Goal: Transaction & Acquisition: Purchase product/service

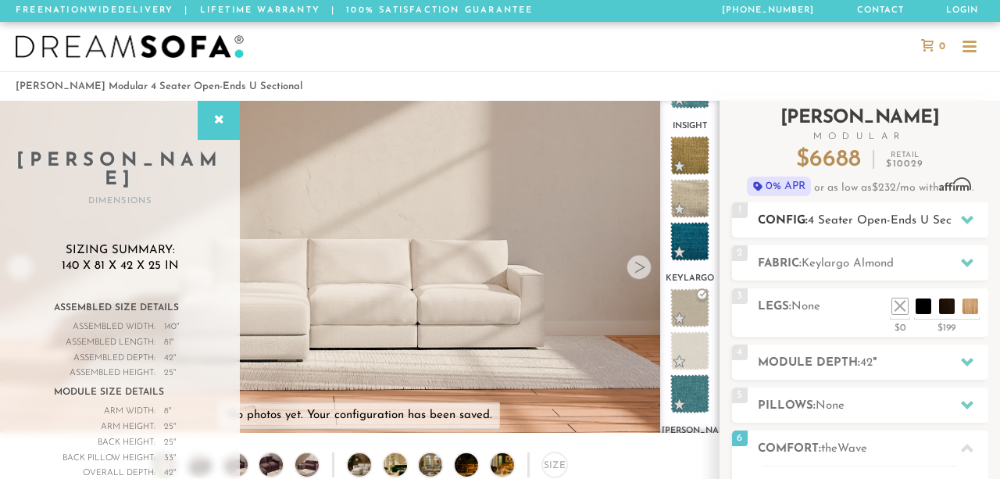
scroll to position [68, 0]
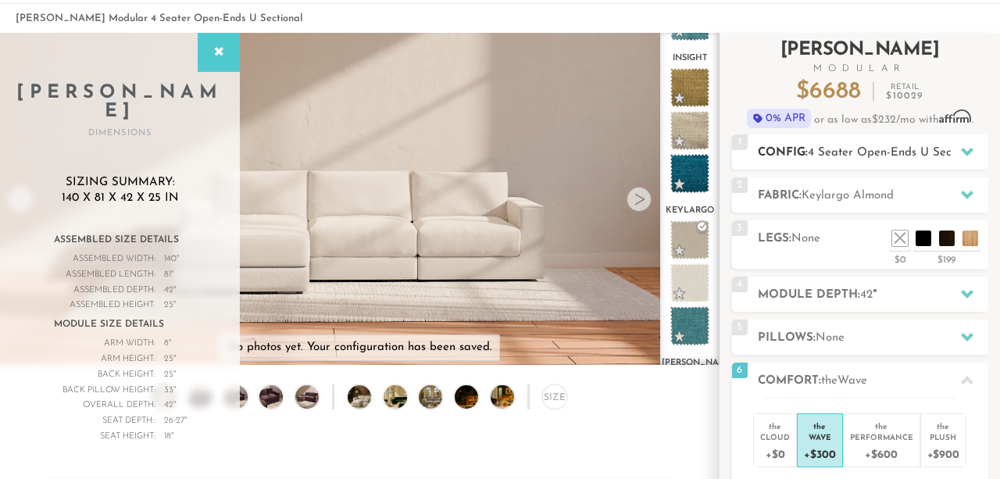
click at [879, 140] on div "1 Config: 4 Seater Open-Ends U Sectional R" at bounding box center [860, 151] width 256 height 35
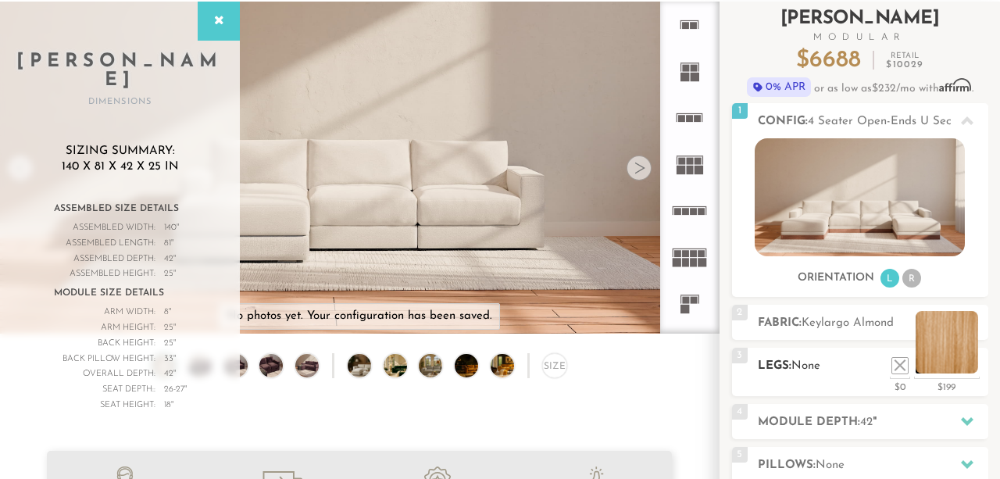
scroll to position [121, 0]
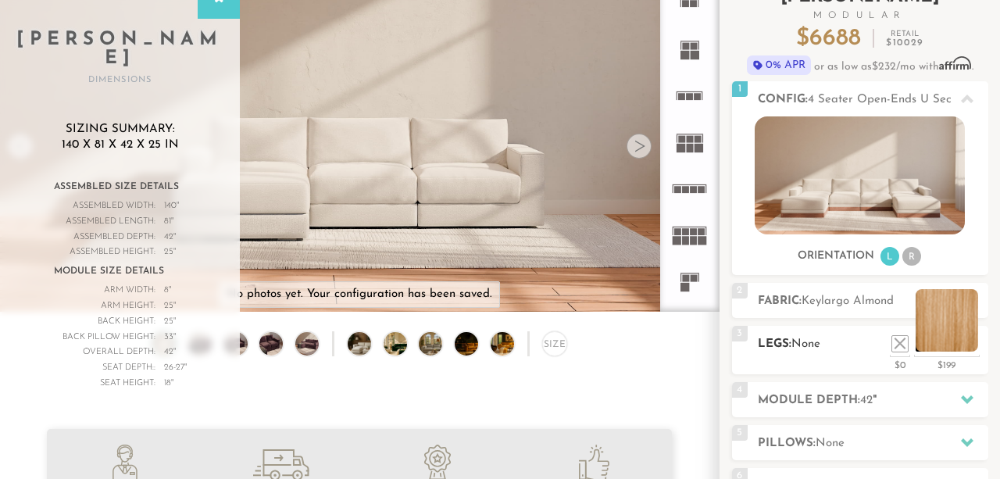
click at [969, 347] on li at bounding box center [946, 320] width 62 height 62
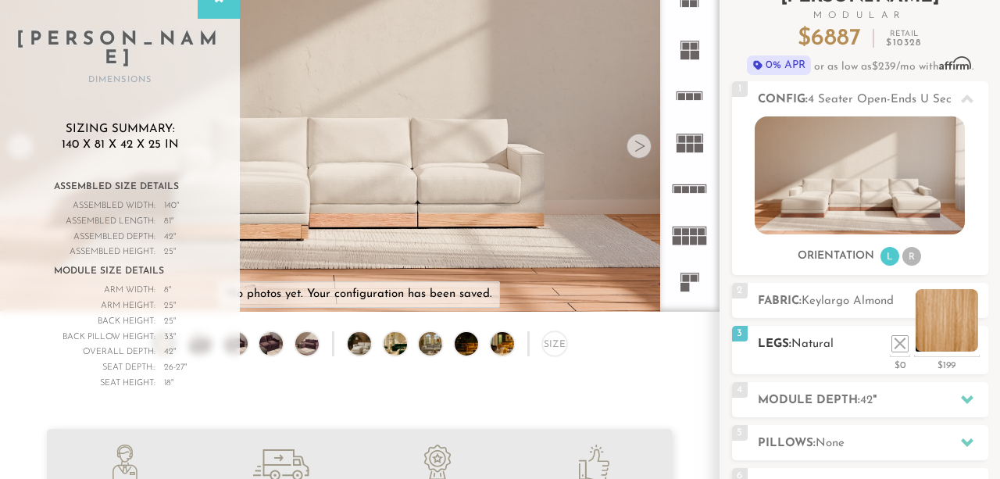
click at [969, 347] on li at bounding box center [946, 320] width 62 height 62
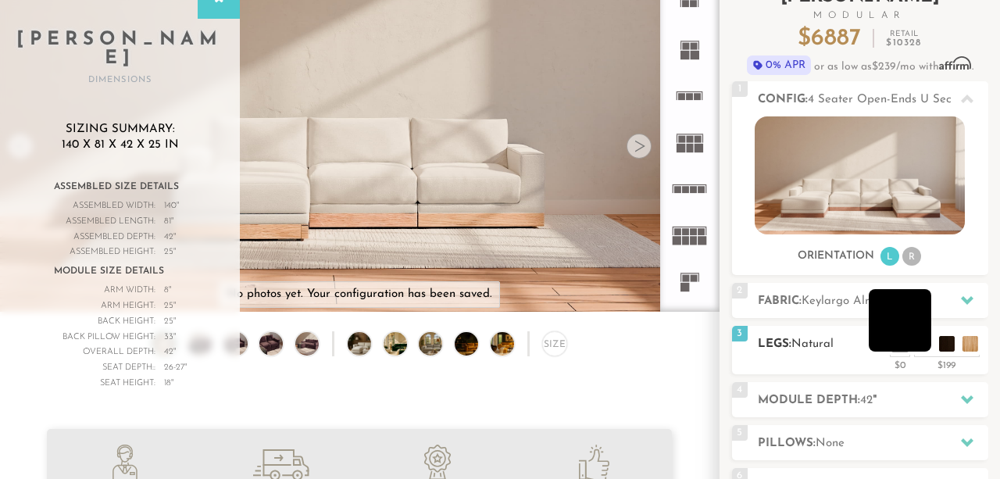
click at [928, 344] on li at bounding box center [900, 320] width 62 height 62
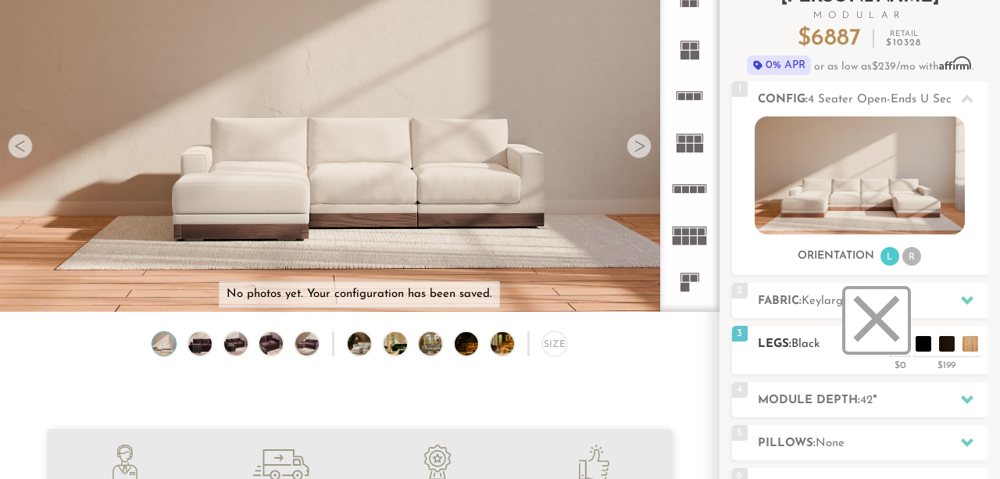
click at [904, 341] on li at bounding box center [876, 320] width 62 height 62
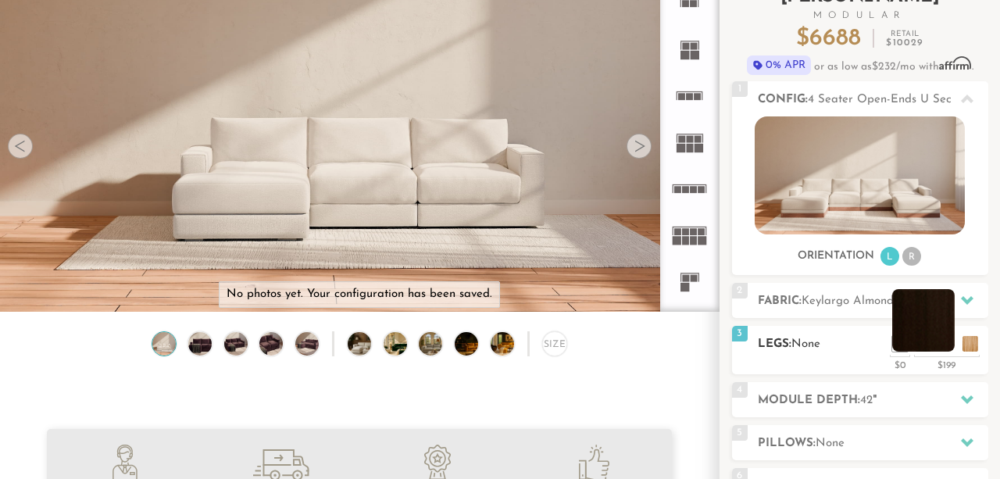
click at [947, 344] on li at bounding box center [923, 320] width 62 height 62
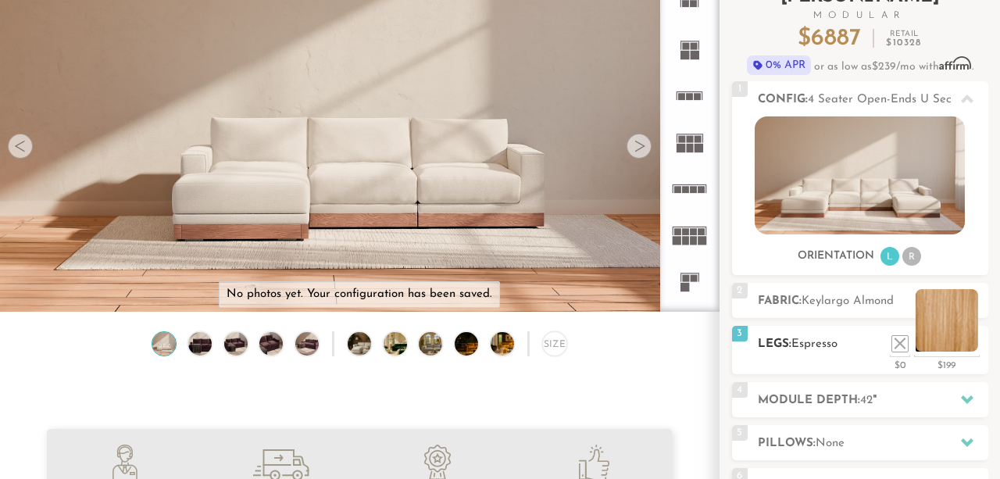
click at [943, 348] on li at bounding box center [946, 320] width 62 height 62
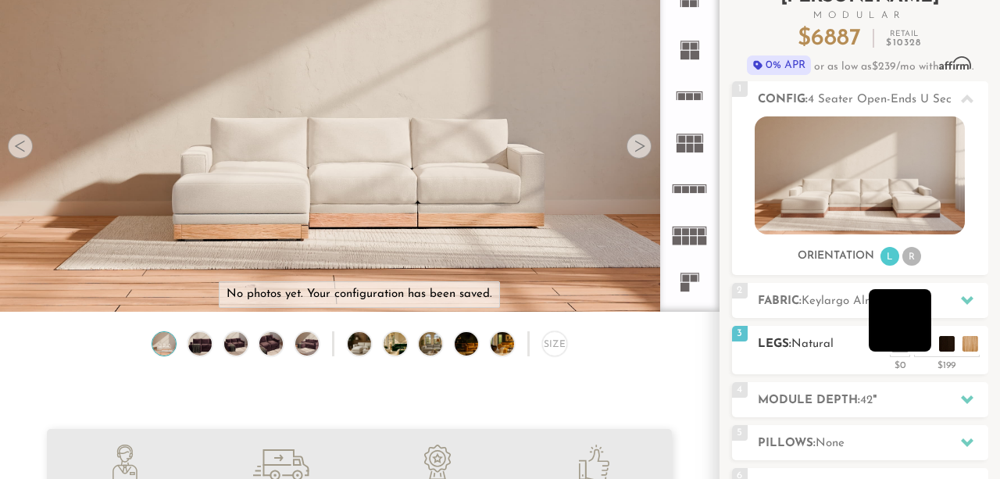
click at [923, 349] on li at bounding box center [900, 320] width 62 height 62
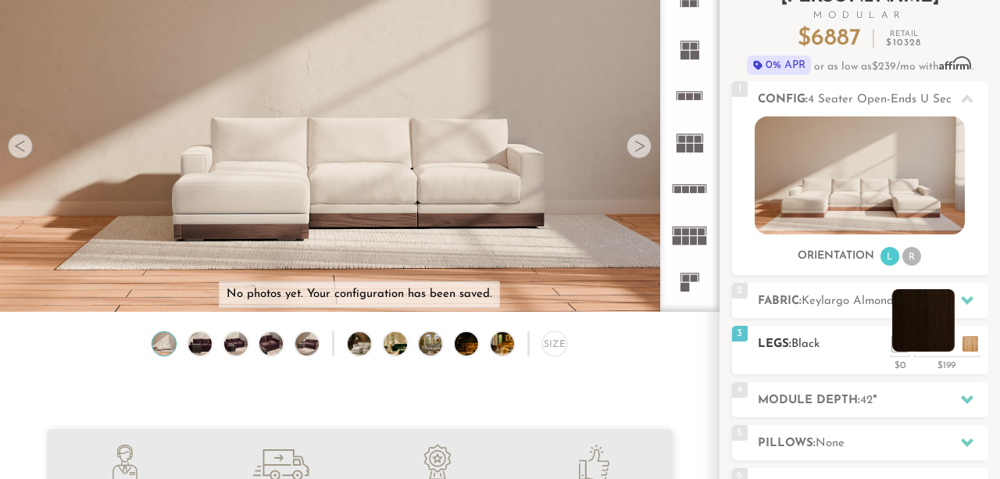
click at [951, 345] on li at bounding box center [923, 320] width 62 height 62
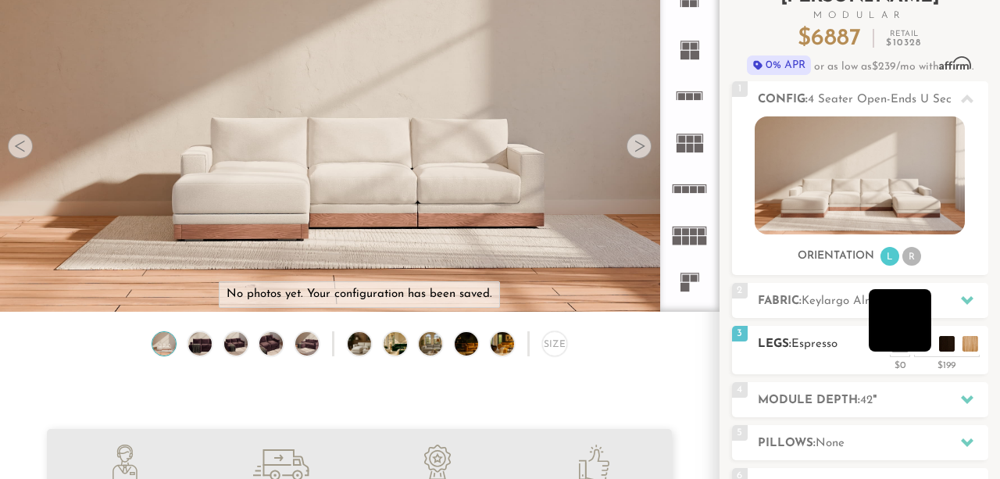
click at [921, 339] on li at bounding box center [900, 320] width 62 height 62
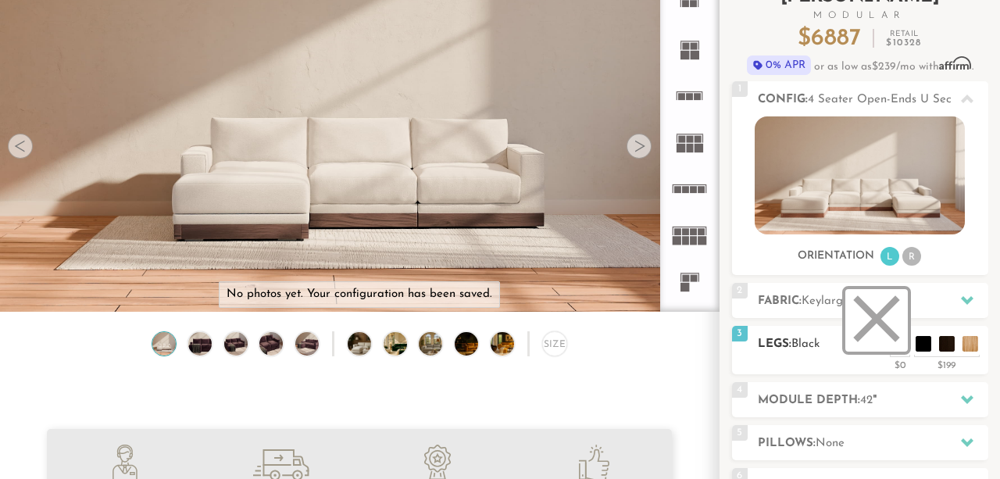
click at [894, 342] on li at bounding box center [876, 320] width 62 height 62
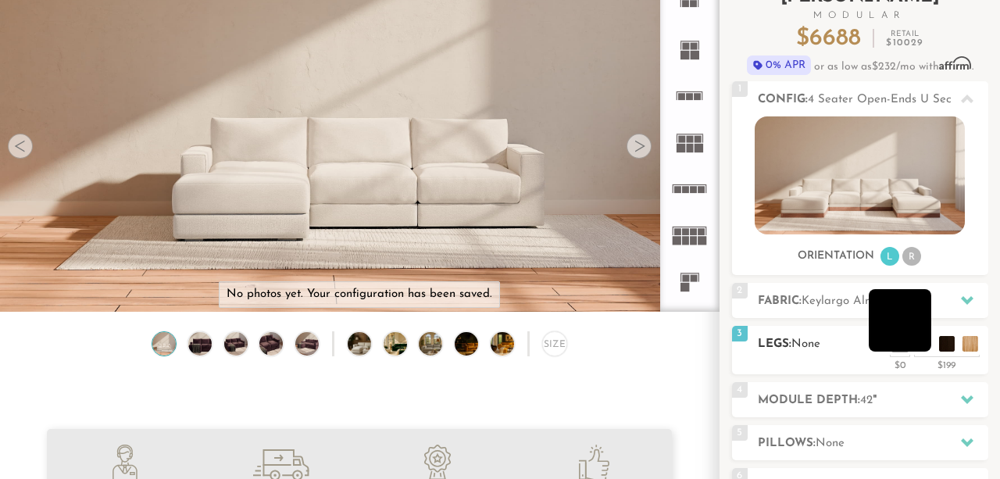
click at [918, 345] on li at bounding box center [900, 320] width 62 height 62
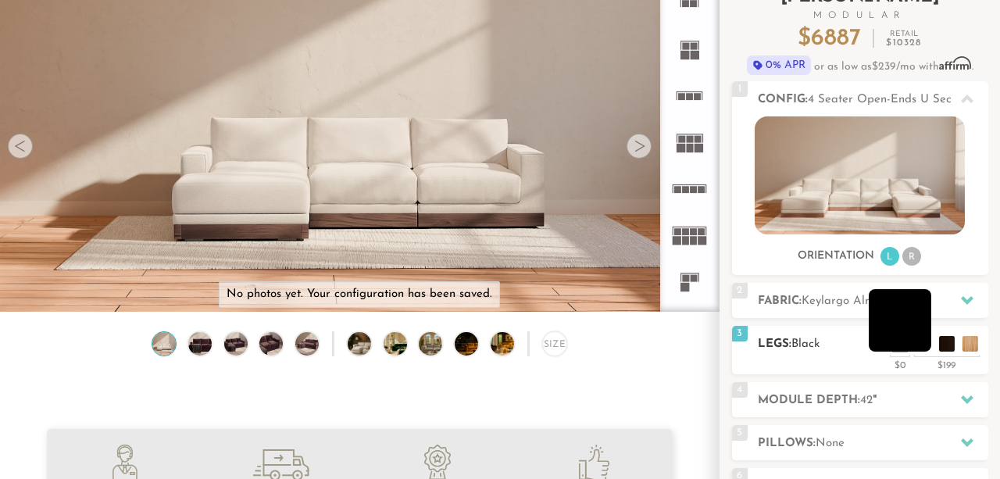
click at [922, 346] on li at bounding box center [900, 320] width 62 height 62
click at [887, 334] on li at bounding box center [900, 320] width 62 height 62
click at [943, 348] on li at bounding box center [923, 320] width 62 height 62
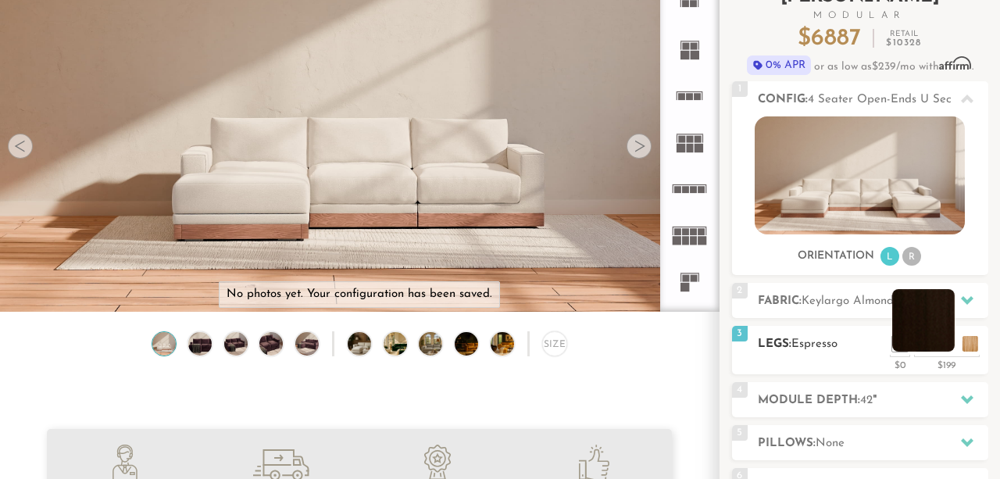
click at [937, 338] on li at bounding box center [923, 320] width 62 height 62
click at [969, 349] on li at bounding box center [946, 320] width 62 height 62
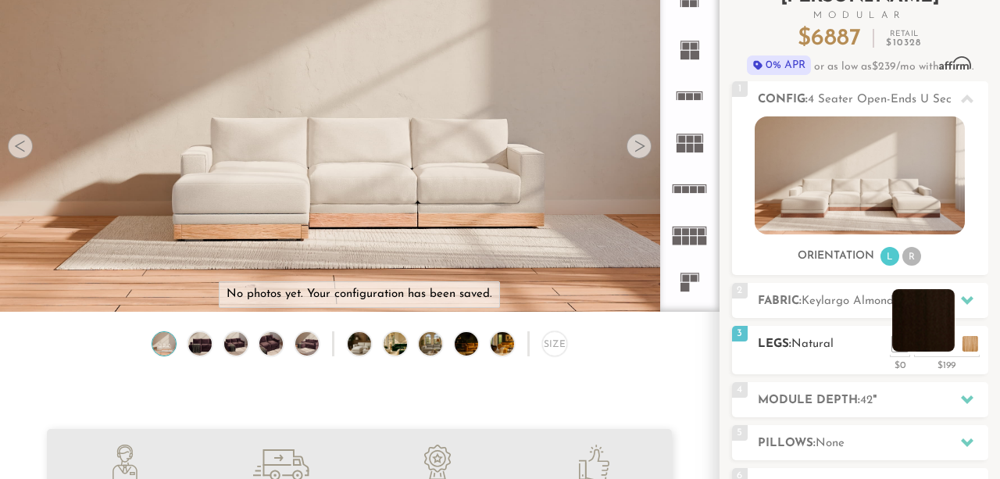
click at [946, 335] on li at bounding box center [923, 320] width 62 height 62
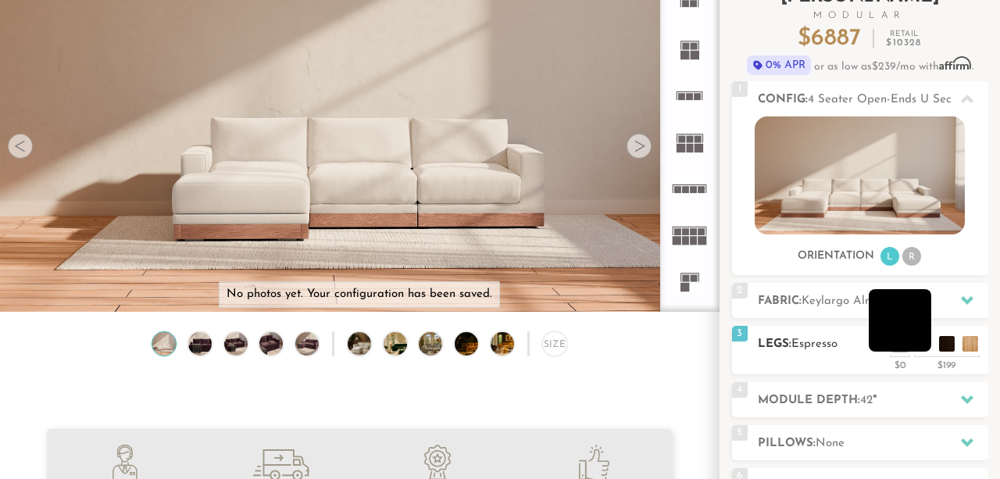
click at [922, 342] on li at bounding box center [900, 320] width 62 height 62
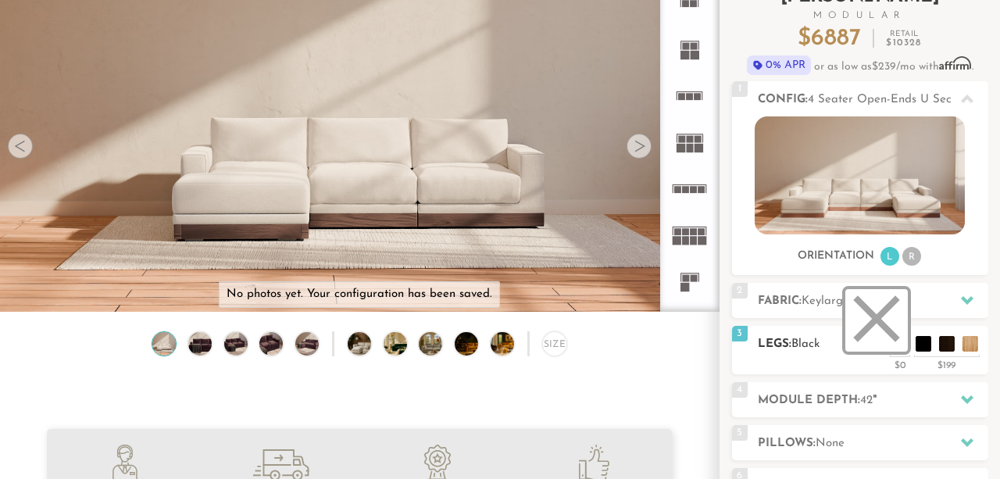
click at [899, 348] on li at bounding box center [876, 320] width 62 height 62
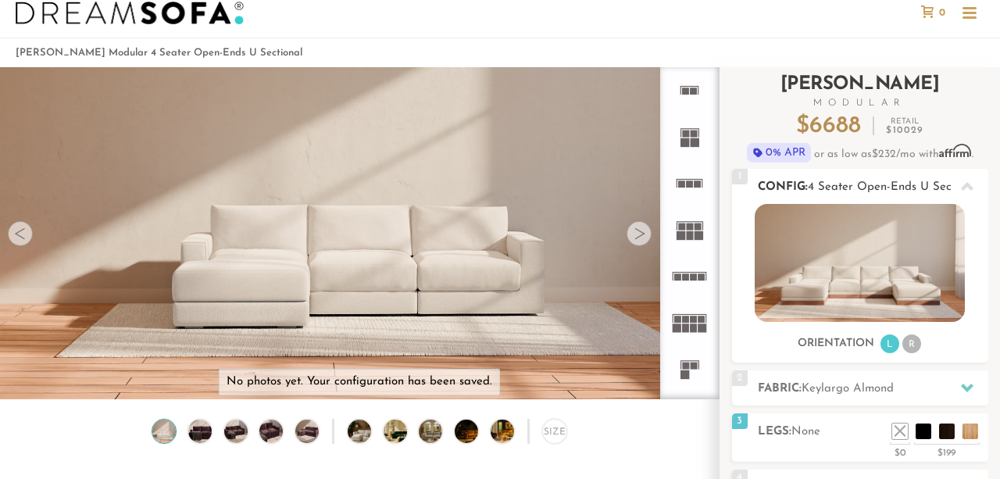
scroll to position [0, 0]
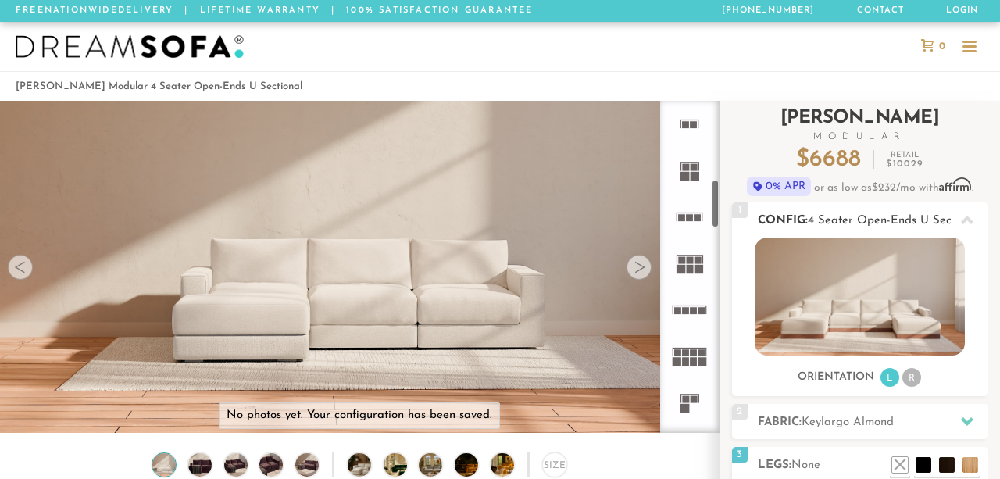
click at [895, 280] on img at bounding box center [860, 296] width 210 height 118
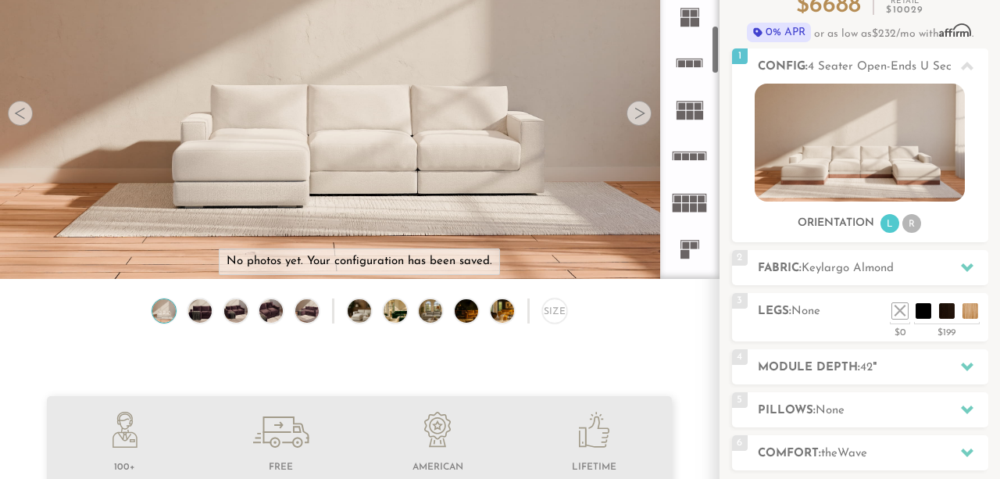
scroll to position [155, 0]
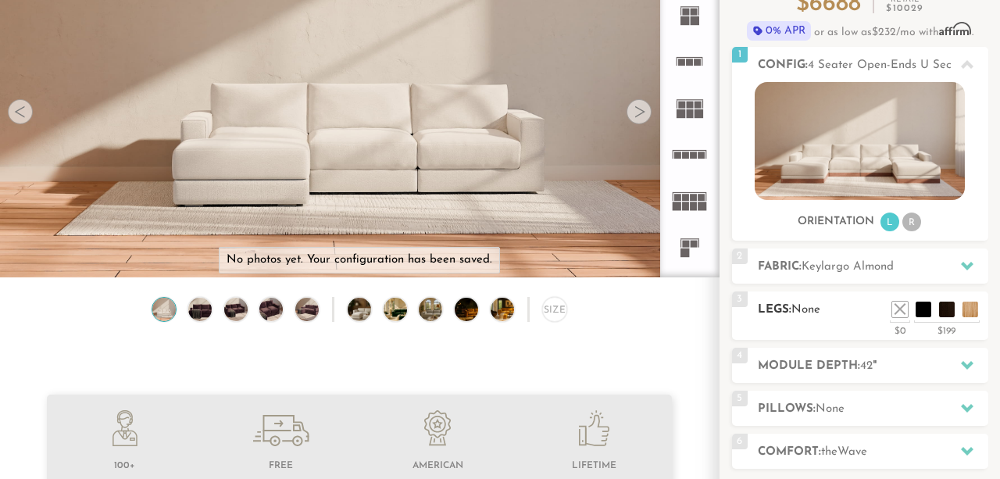
click at [931, 312] on ul at bounding box center [935, 305] width 94 height 23
click at [922, 313] on li at bounding box center [900, 286] width 62 height 62
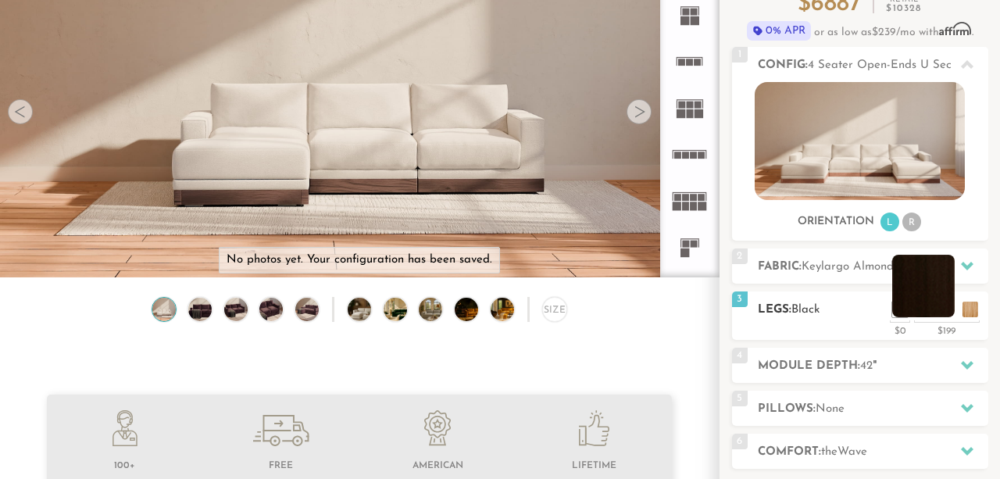
click at [940, 313] on li at bounding box center [923, 286] width 62 height 62
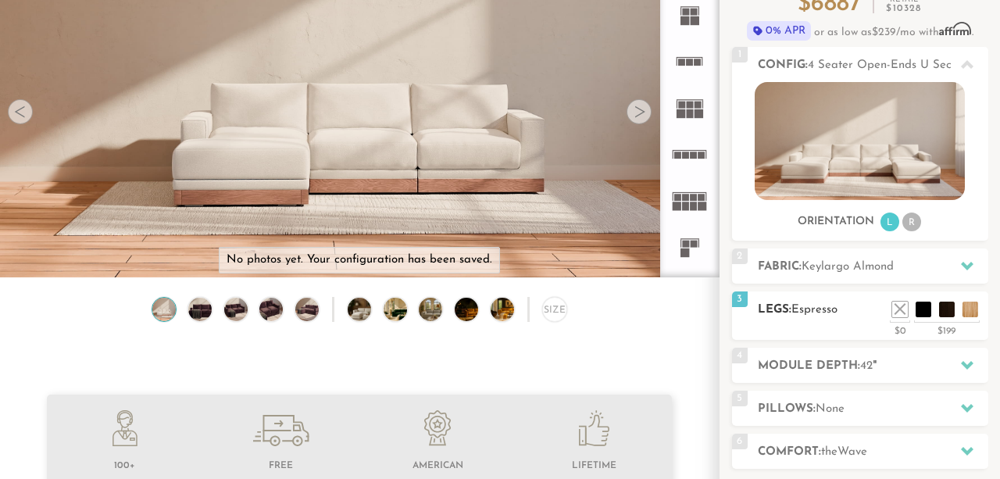
click at [971, 299] on ul at bounding box center [935, 305] width 94 height 23
click at [969, 307] on li at bounding box center [946, 286] width 62 height 62
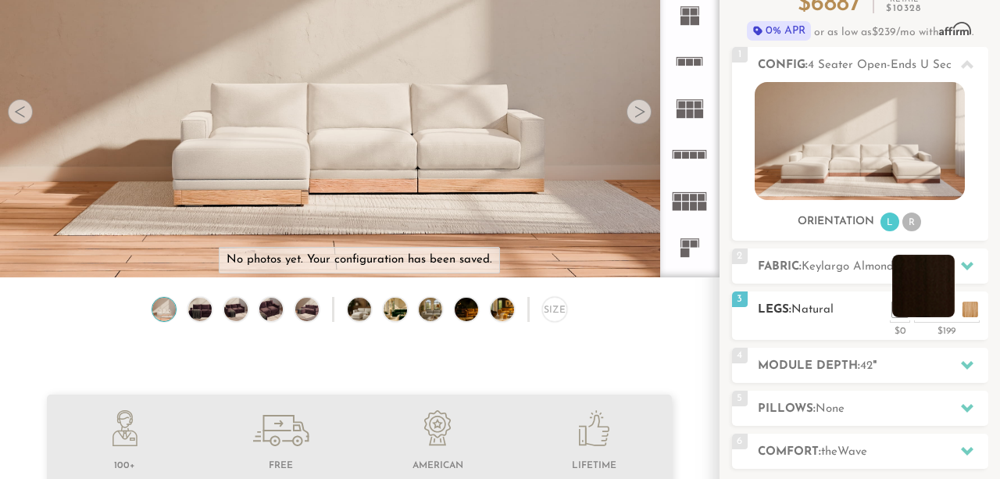
click at [944, 308] on li at bounding box center [923, 286] width 62 height 62
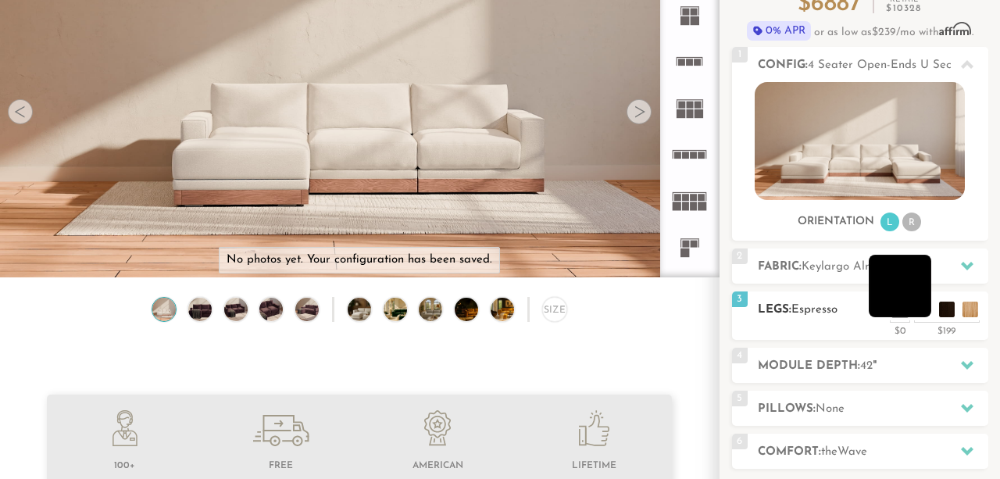
click at [922, 312] on li at bounding box center [900, 286] width 62 height 62
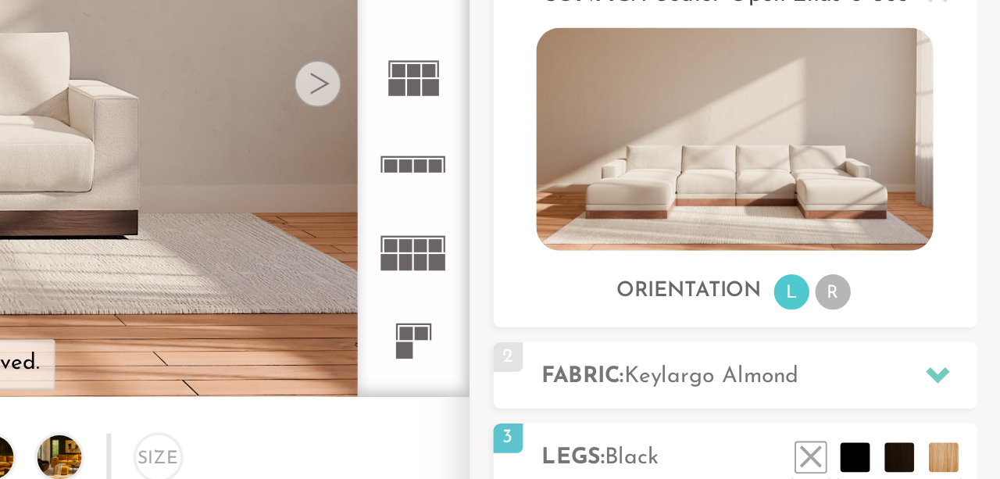
scroll to position [87, 0]
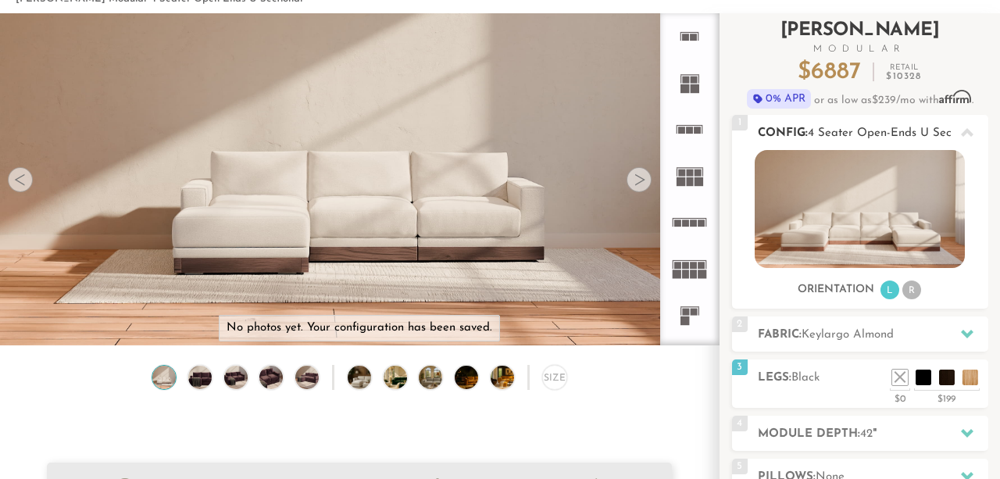
click at [887, 130] on span "4 Seater Open-Ends U Sectional" at bounding box center [894, 133] width 173 height 12
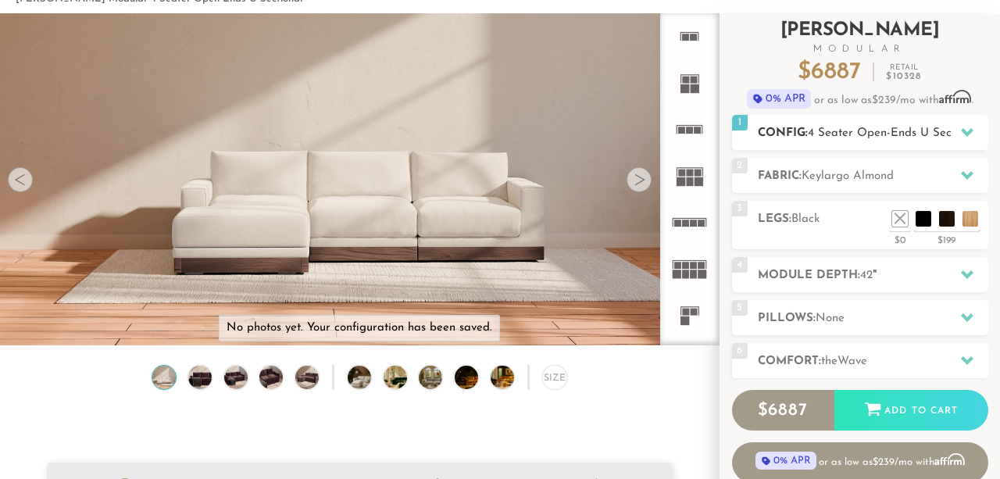
click at [887, 130] on span "4 Seater Open-Ends U Sectional" at bounding box center [894, 133] width 173 height 12
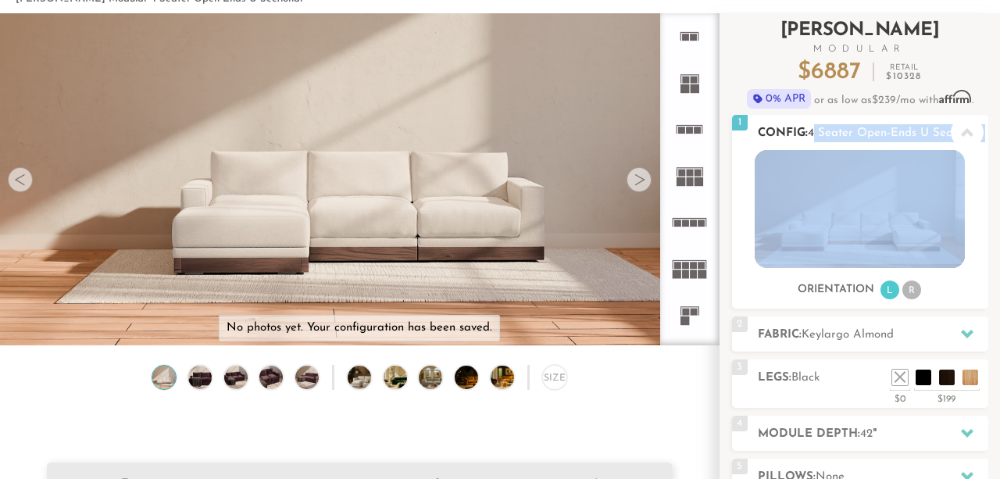
drag, startPoint x: 812, startPoint y: 128, endPoint x: 969, endPoint y: 136, distance: 157.2
click at [969, 136] on div "1 Config: 4 Seater Open-Ends U Sectional R" at bounding box center [860, 132] width 256 height 35
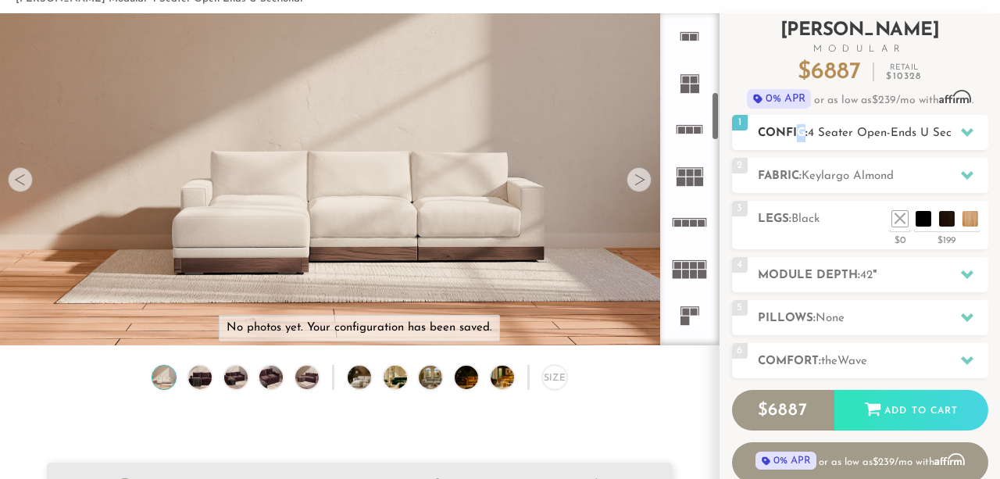
click at [800, 132] on h2 "Config: 4 Seater Open-Ends U Sectional" at bounding box center [873, 133] width 230 height 18
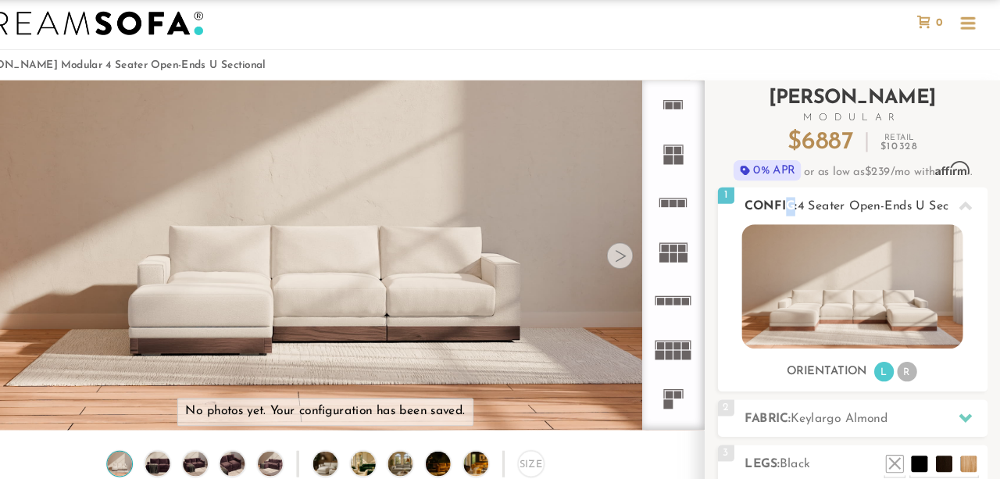
scroll to position [0, 0]
